Goal: Find specific page/section: Find specific page/section

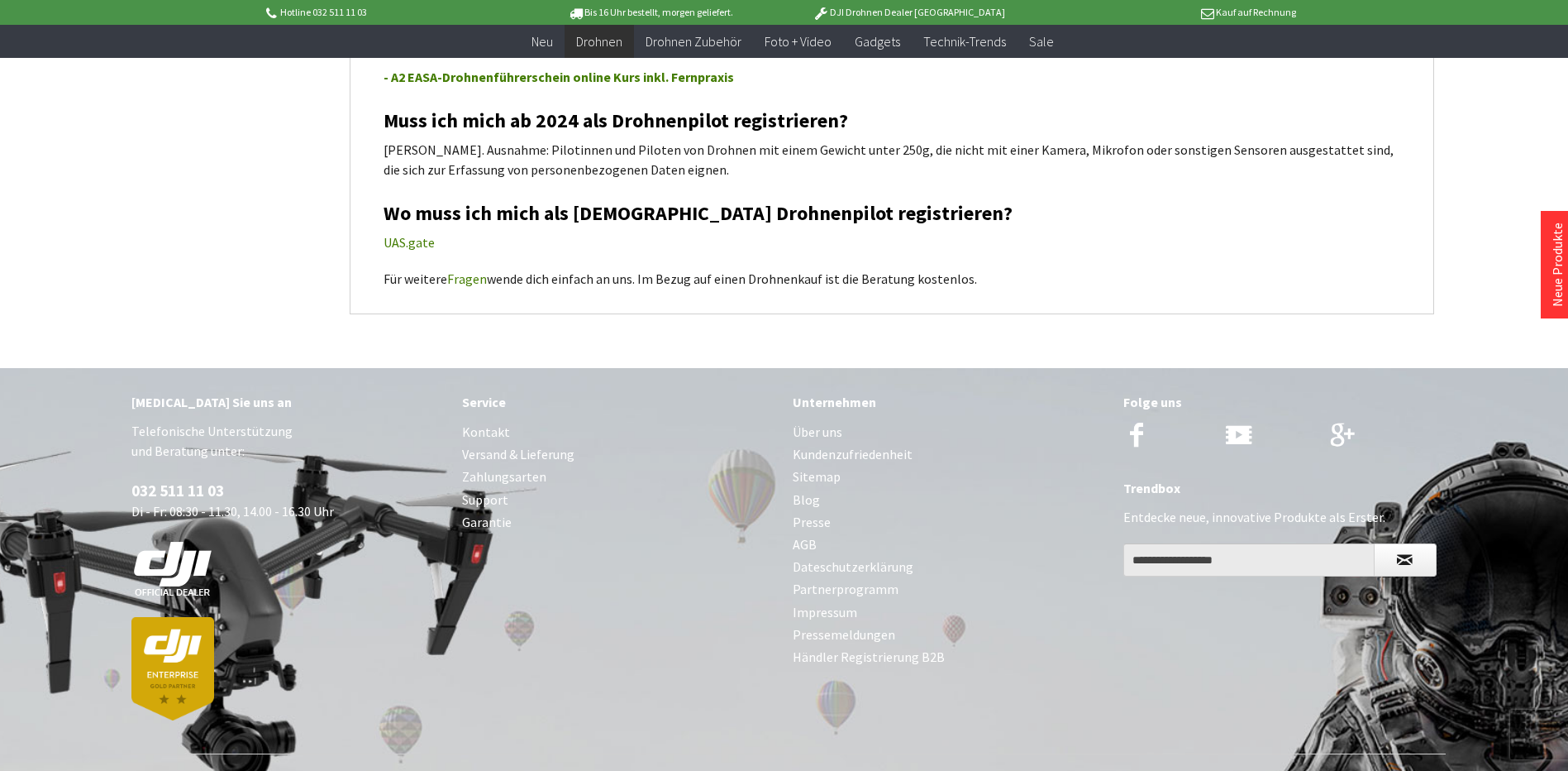
scroll to position [6178, 0]
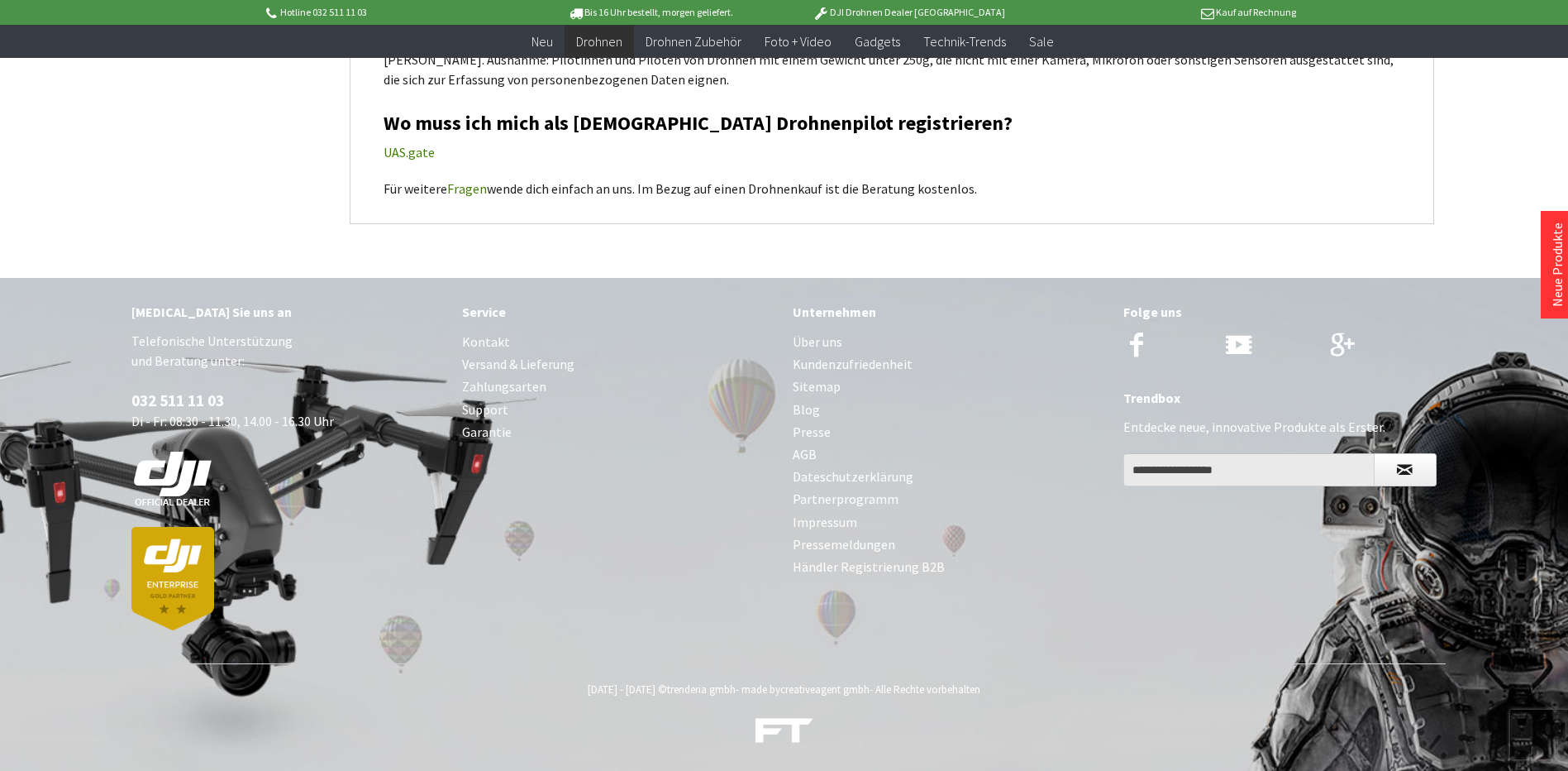
click at [816, 519] on link "Impressum" at bounding box center [949, 522] width 314 height 22
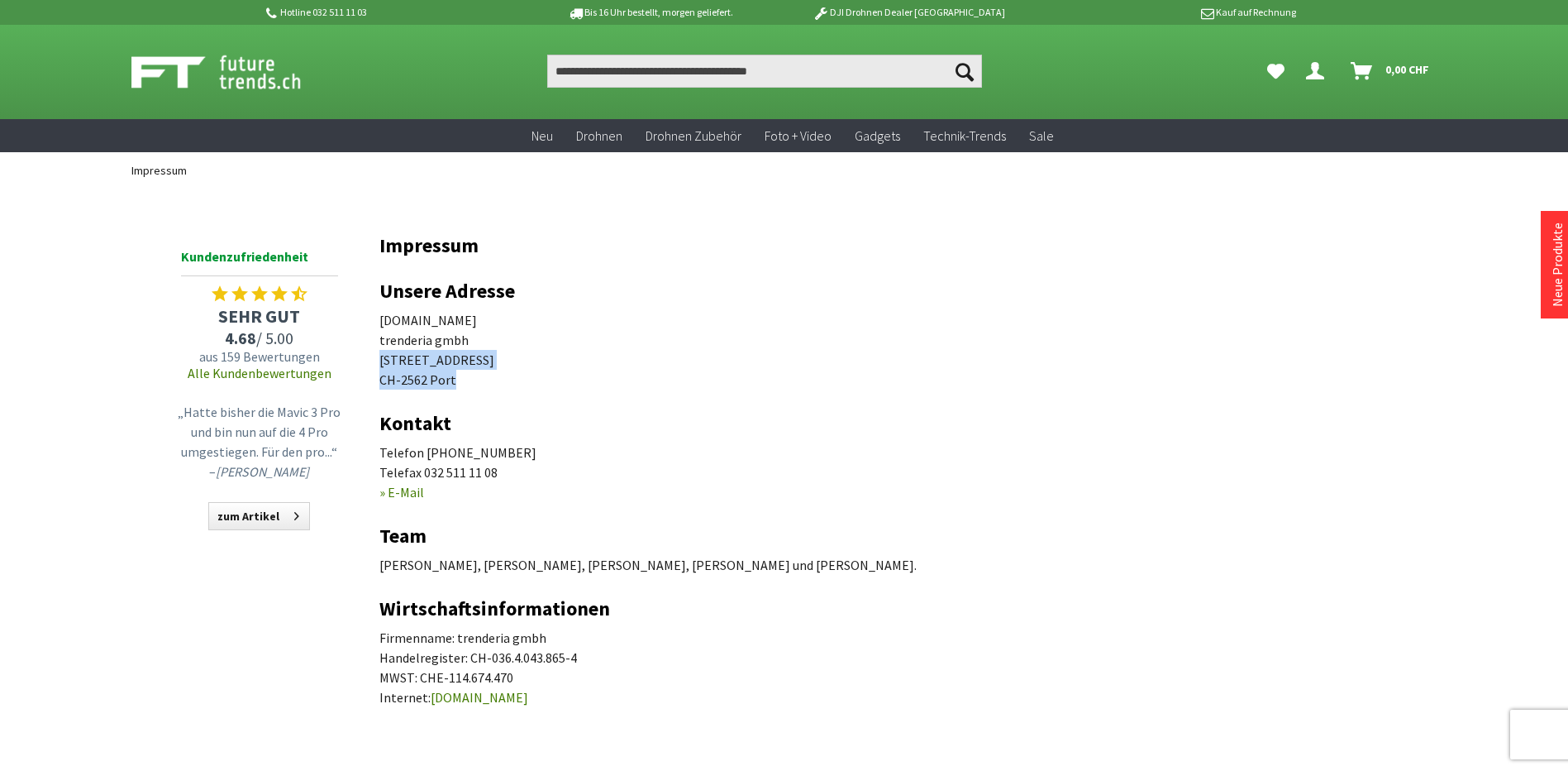
drag, startPoint x: 457, startPoint y: 380, endPoint x: 379, endPoint y: 363, distance: 79.8
click at [380, 363] on p "[DOMAIN_NAME] trenderia gmbh [STREET_ADDRESS]" at bounding box center [892, 349] width 1025 height 79
copy p "[STREET_ADDRESS]"
